Goal: Information Seeking & Learning: Find specific fact

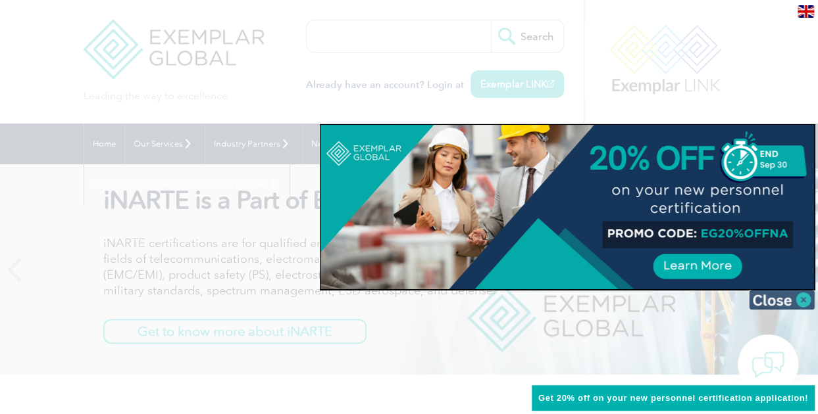
click at [802, 301] on img at bounding box center [782, 300] width 66 height 20
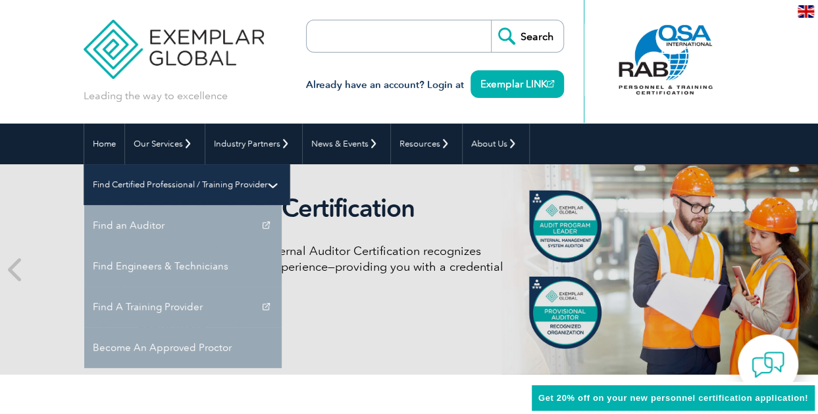
click at [289, 164] on link "Find Certified Professional / Training Provider" at bounding box center [186, 184] width 205 height 41
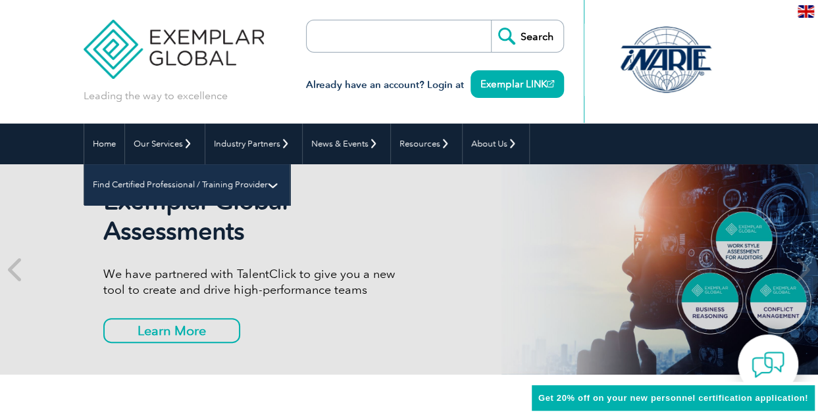
click at [289, 164] on link "Find Certified Professional / Training Provider" at bounding box center [186, 184] width 205 height 41
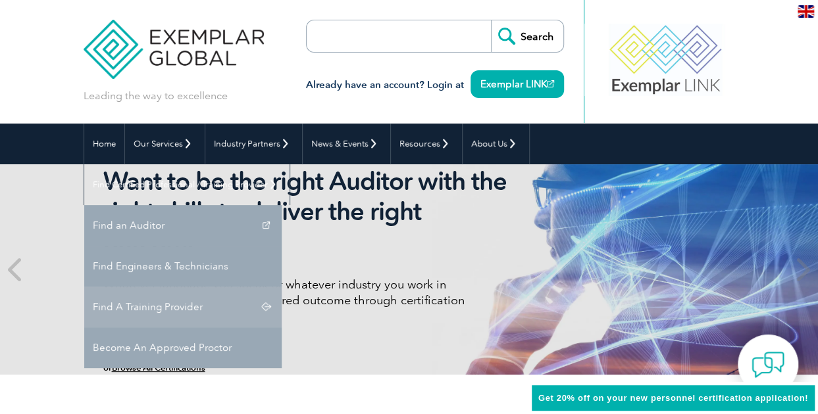
click at [282, 287] on link "Find A Training Provider" at bounding box center [182, 307] width 197 height 41
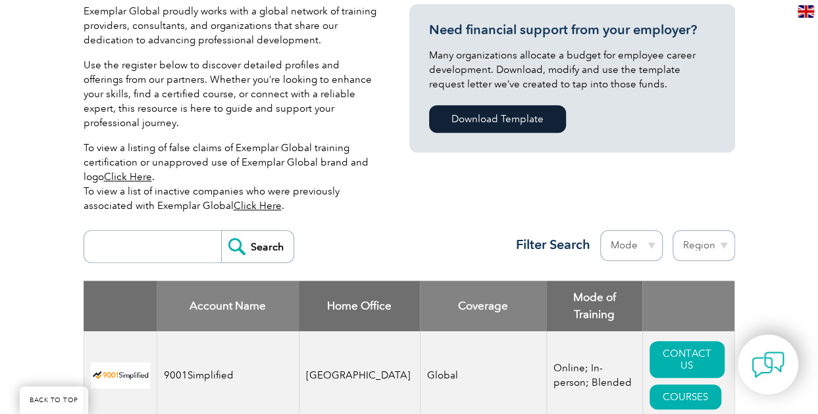
scroll to position [395, 0]
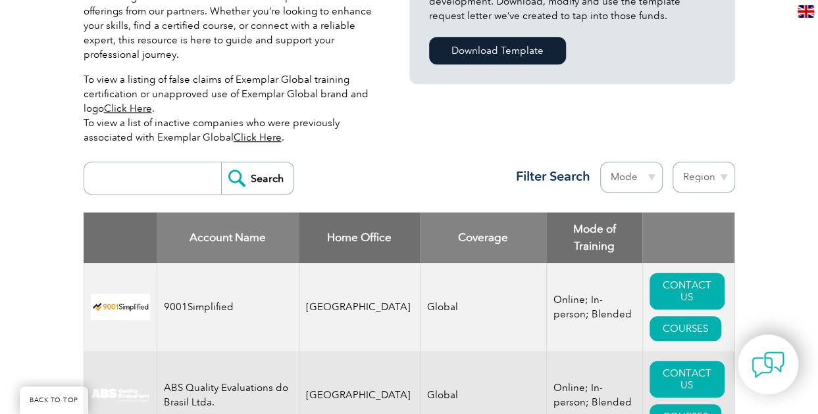
click at [91, 162] on input "search" at bounding box center [156, 178] width 130 height 32
type input "Secura"
click at [221, 162] on input "Search" at bounding box center [257, 178] width 72 height 32
